Goal: Share content: Share content

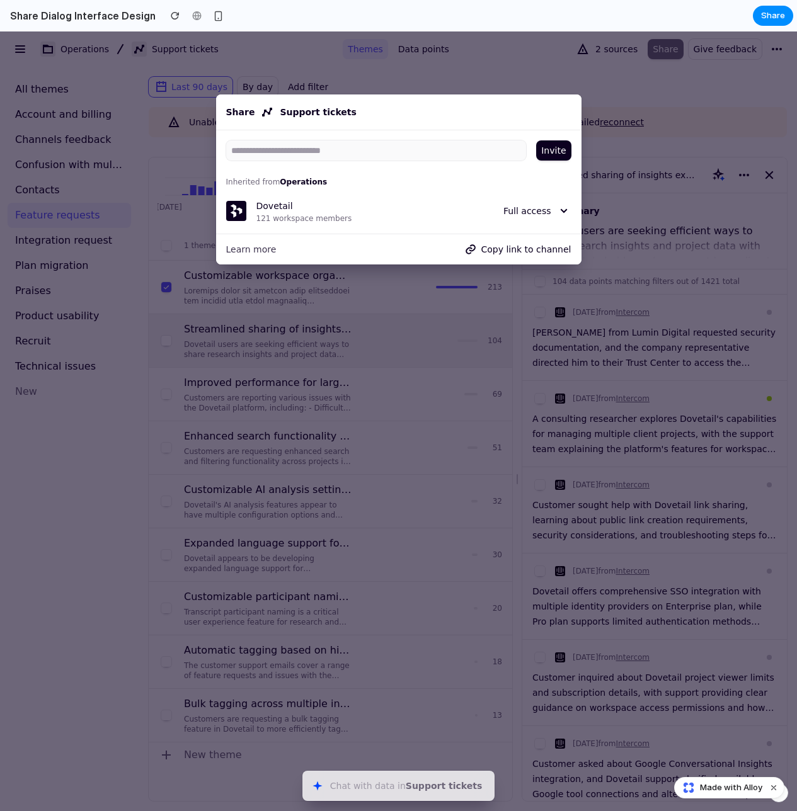
click at [256, 122] on div "Share Support tickets" at bounding box center [399, 112] width 350 height 20
click at [265, 101] on div "Share Support tickets" at bounding box center [398, 111] width 365 height 35
click at [302, 65] on div at bounding box center [398, 421] width 797 height 780
click at [254, 227] on div "Invite Inherited from Operations Dovetail 121 workspace members Full access" at bounding box center [398, 181] width 365 height 103
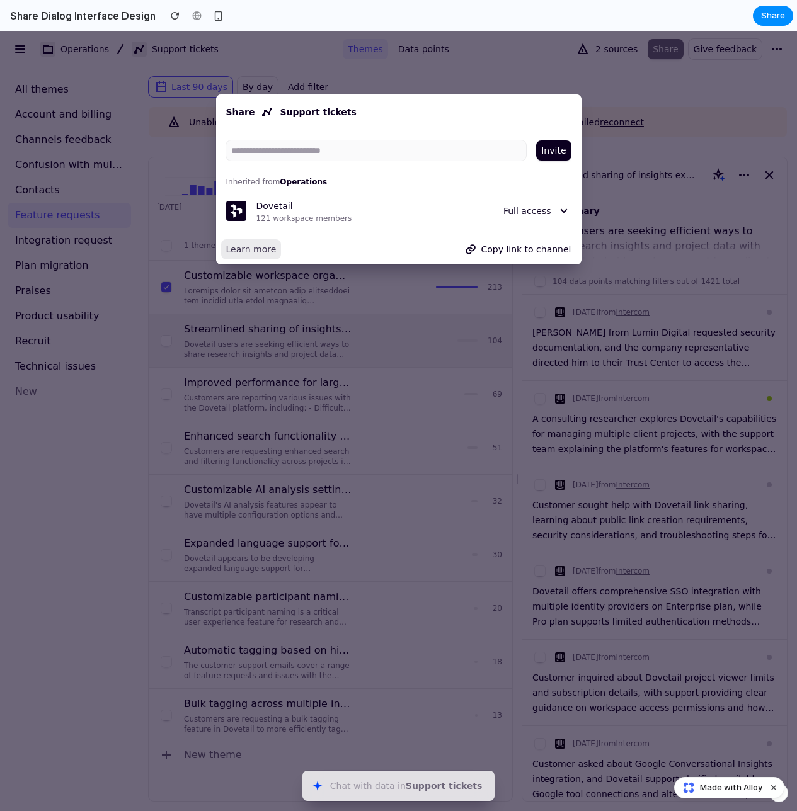
click at [246, 252] on span "Learn more" at bounding box center [251, 249] width 50 height 15
click at [299, 201] on div "Dovetail 121 workspace members" at bounding box center [372, 210] width 232 height 25
click at [544, 206] on span "Full access" at bounding box center [527, 210] width 48 height 15
click at [525, 258] on button "Copy link to channel" at bounding box center [517, 249] width 118 height 20
click at [529, 227] on div "Invite Inherited from Operations Dovetail 121 workspace members Full access" at bounding box center [398, 181] width 365 height 103
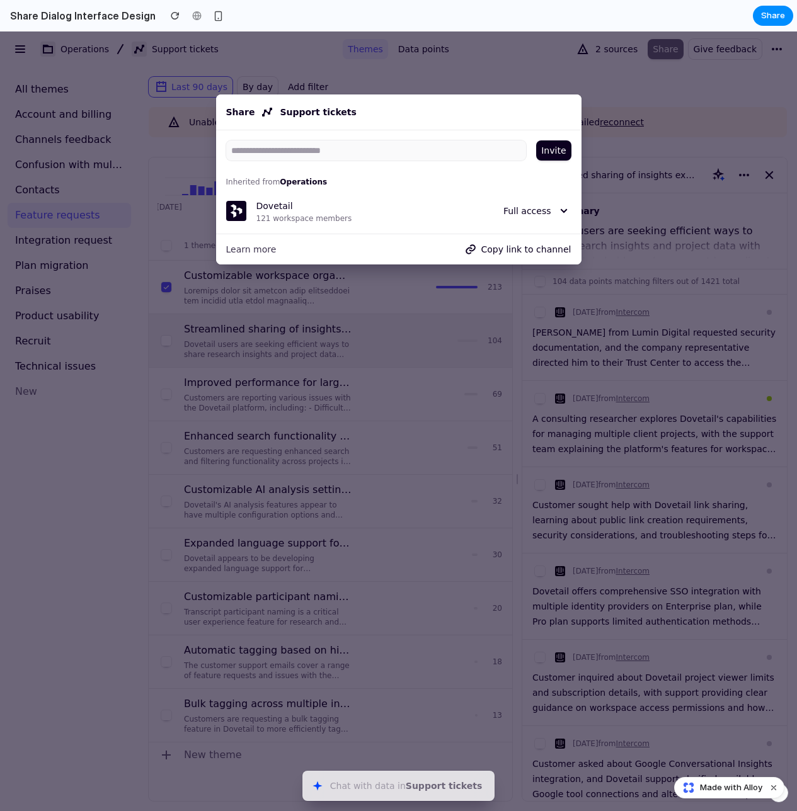
click at [352, 132] on div "Invite Inherited from Operations Dovetail 121 workspace members Full access" at bounding box center [398, 181] width 365 height 103
click at [352, 150] on input at bounding box center [371, 150] width 290 height 20
click at [288, 114] on div "Share Support tickets" at bounding box center [399, 112] width 350 height 20
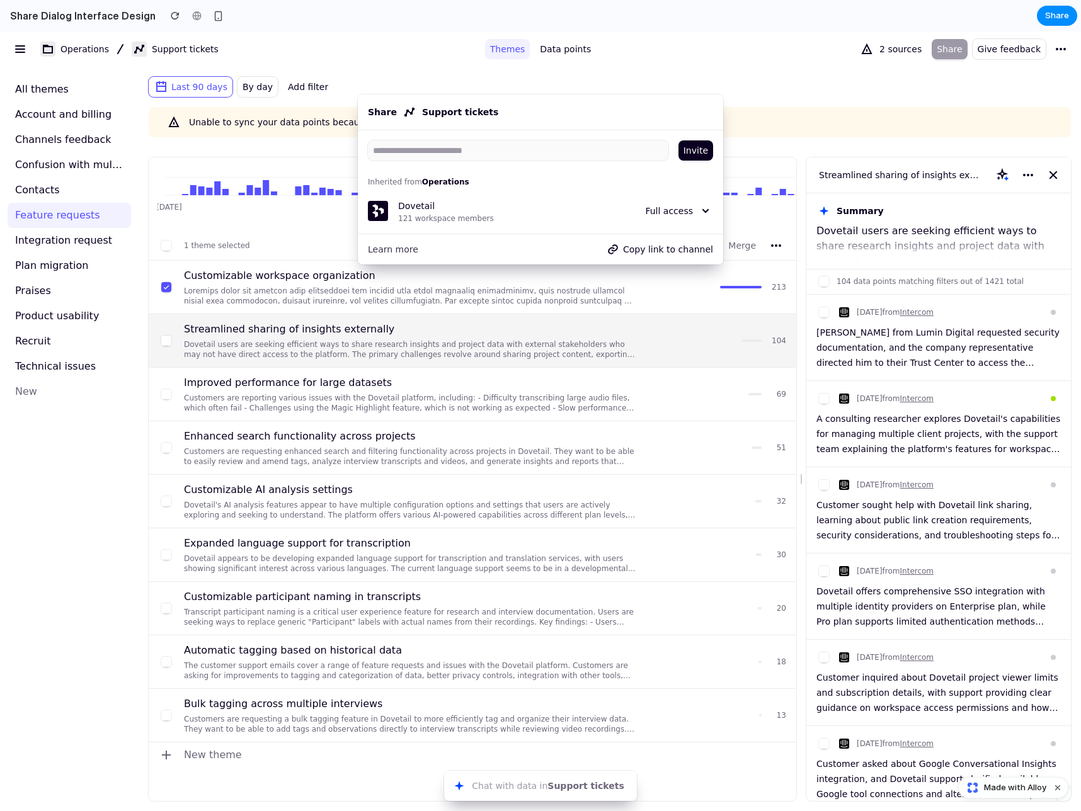
click at [796, 50] on span "Share" at bounding box center [949, 49] width 25 height 15
select select "******"
select select "****"
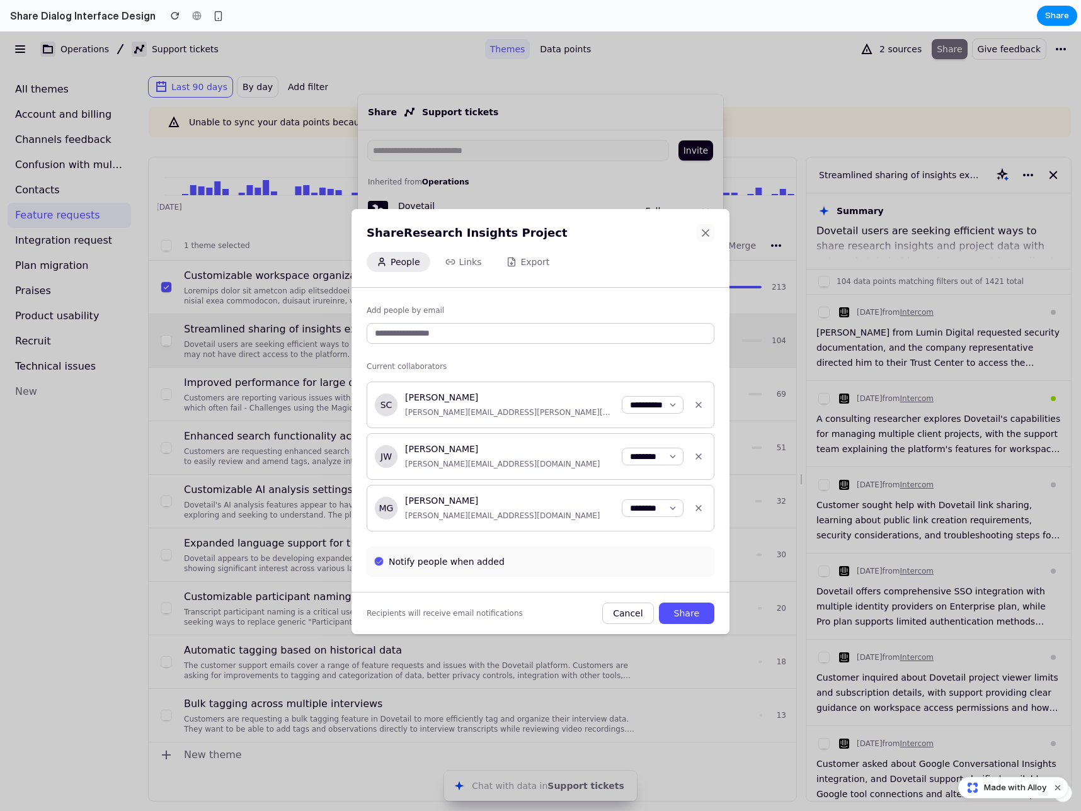
click at [706, 228] on icon at bounding box center [705, 233] width 13 height 13
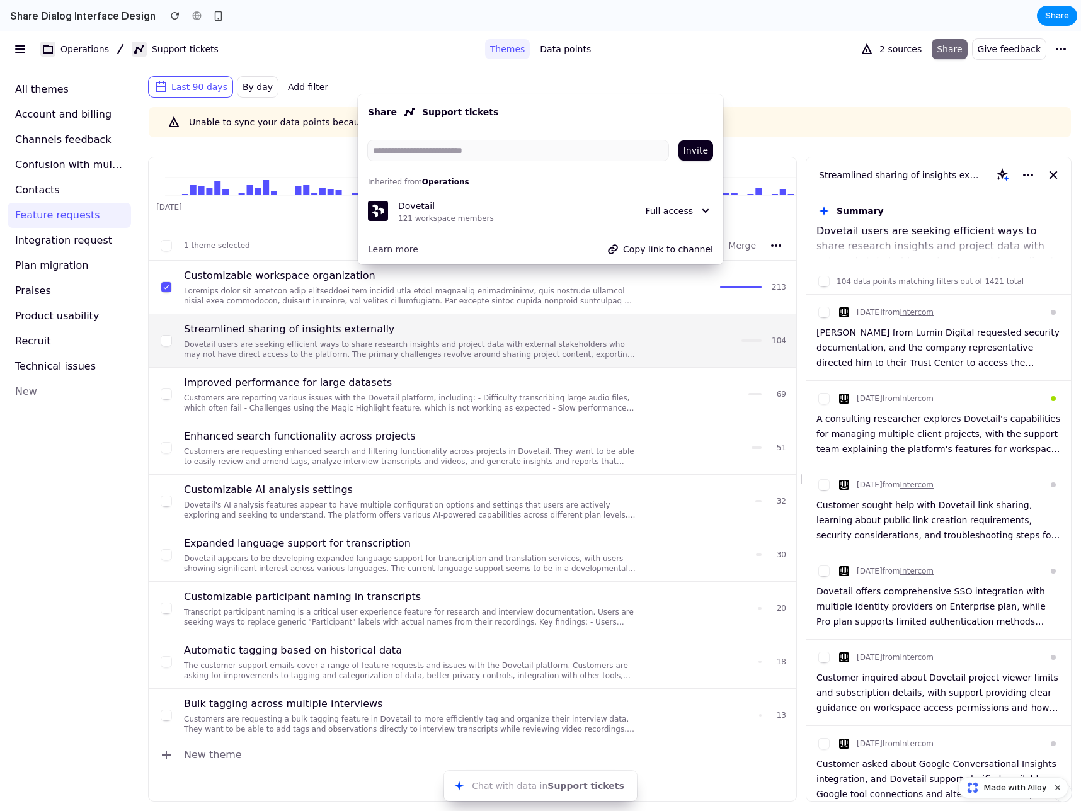
click at [796, 71] on div "Last 90 days By day Add filter" at bounding box center [610, 82] width 942 height 30
